Goal: Find specific page/section: Find specific page/section

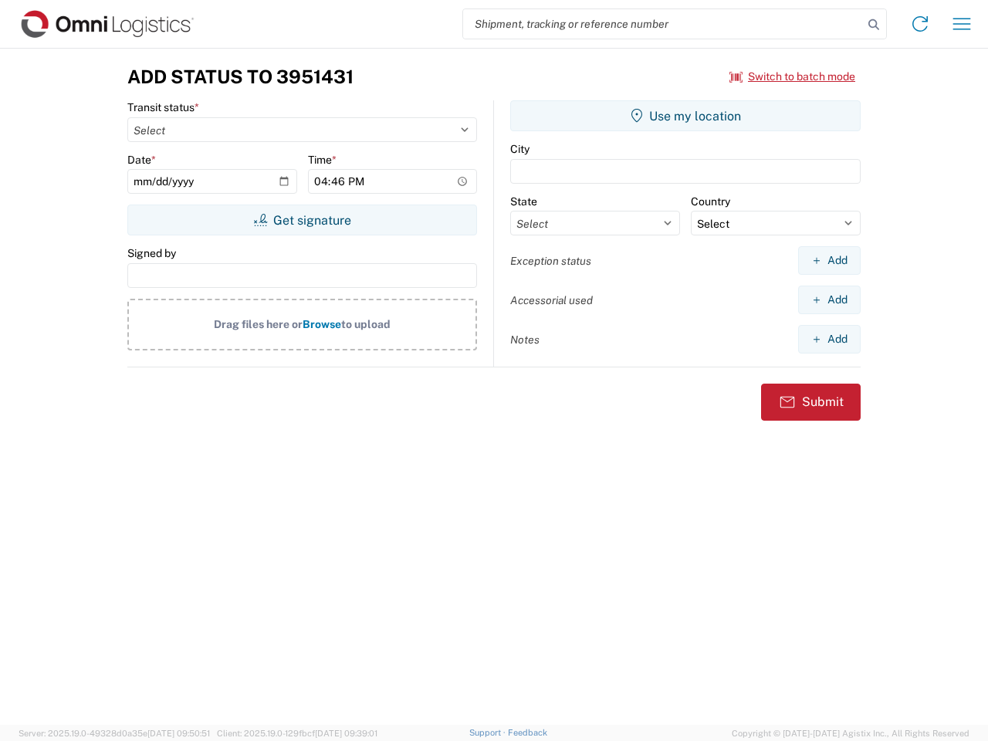
click at [663, 24] on input "search" at bounding box center [663, 23] width 400 height 29
click at [874, 25] on icon at bounding box center [874, 25] width 22 height 22
click at [920, 24] on icon at bounding box center [920, 24] width 25 height 25
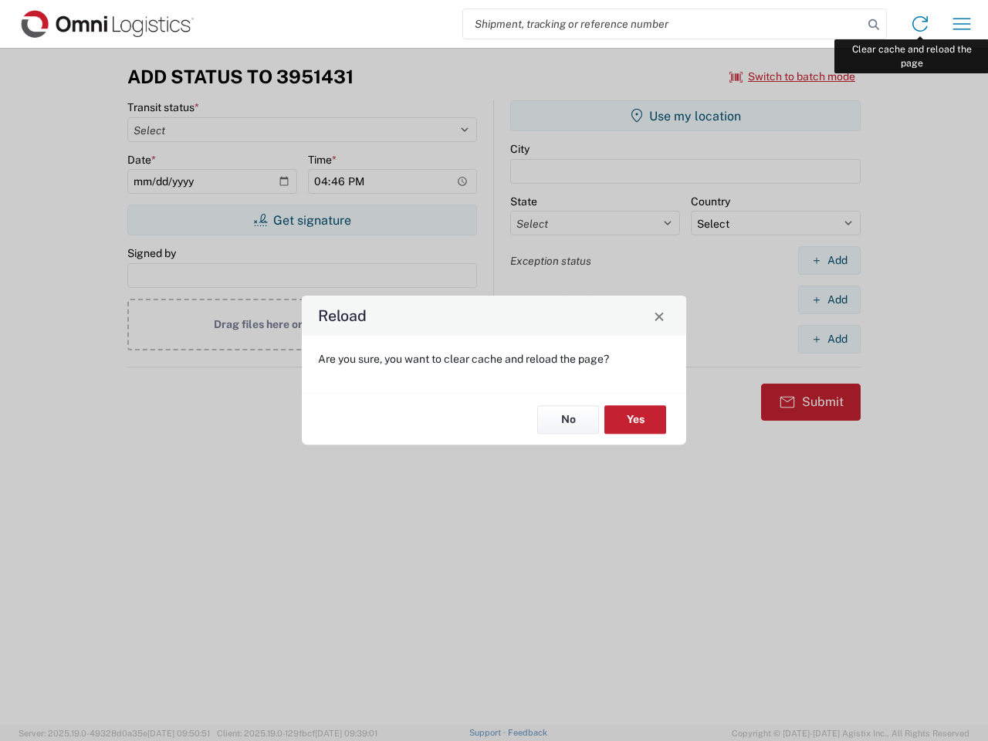
click at [962, 24] on div "Reload Are you sure, you want to clear cache and reload the page? No Yes" at bounding box center [494, 370] width 988 height 741
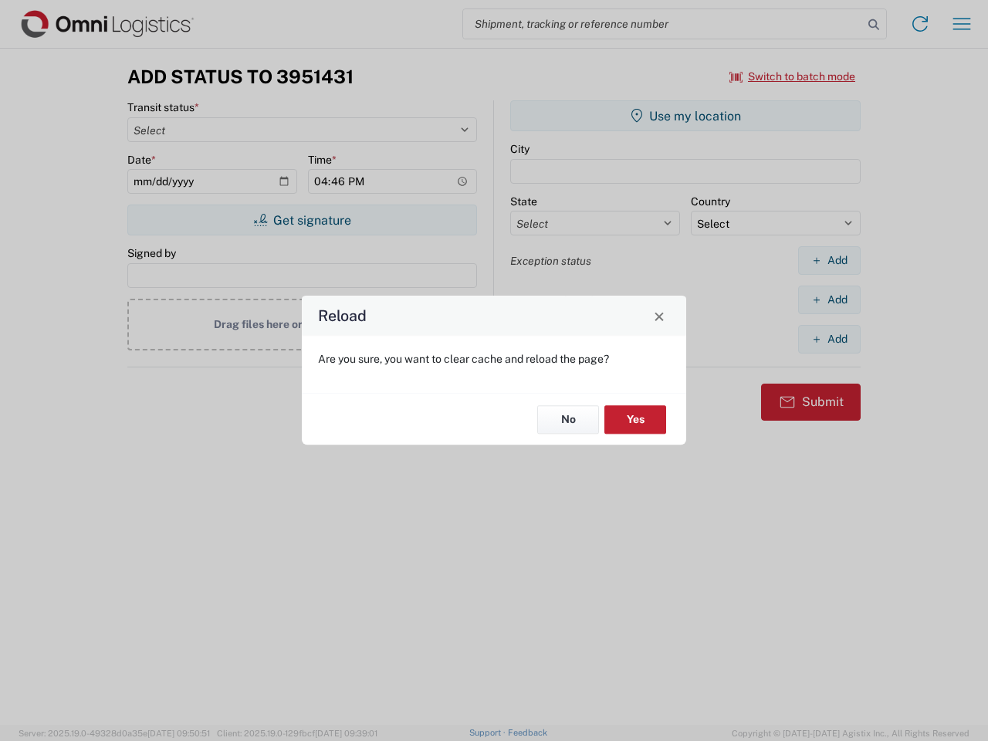
click at [793, 76] on div "Reload Are you sure, you want to clear cache and reload the page? No Yes" at bounding box center [494, 370] width 988 height 741
click at [302, 220] on div "Reload Are you sure, you want to clear cache and reload the page? No Yes" at bounding box center [494, 370] width 988 height 741
click at [685, 116] on div "Reload Are you sure, you want to clear cache and reload the page? No Yes" at bounding box center [494, 370] width 988 height 741
click at [829, 260] on div "Reload Are you sure, you want to clear cache and reload the page? No Yes" at bounding box center [494, 370] width 988 height 741
click at [829, 299] on div "Reload Are you sure, you want to clear cache and reload the page? No Yes" at bounding box center [494, 370] width 988 height 741
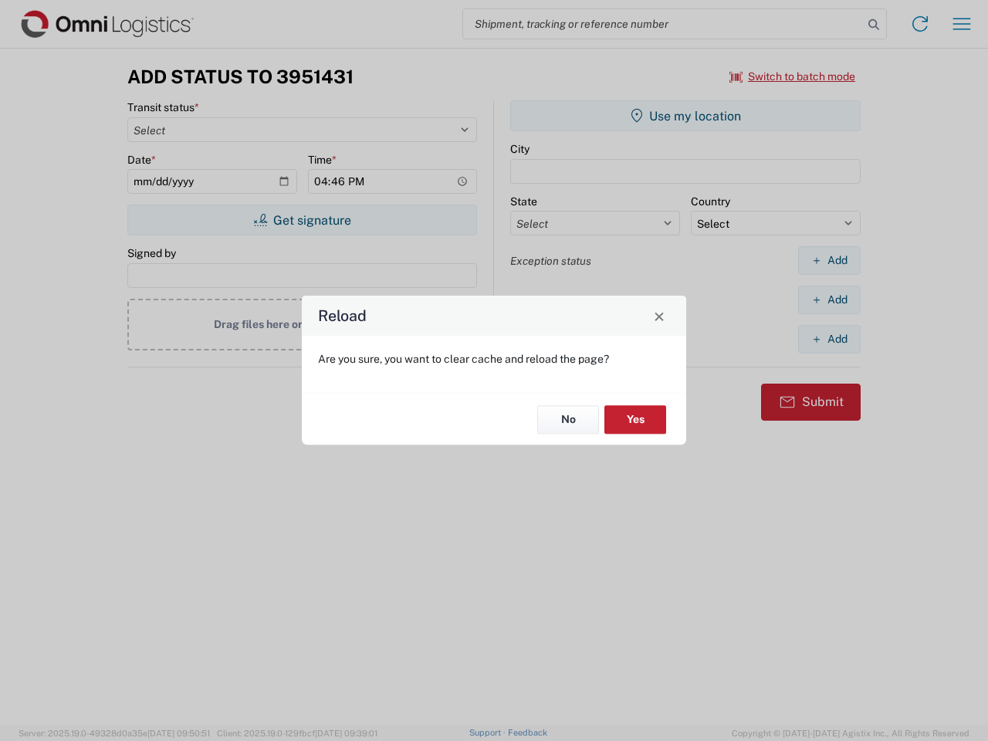
click at [829, 339] on div "Reload Are you sure, you want to clear cache and reload the page? No Yes" at bounding box center [494, 370] width 988 height 741
